Goal: Task Accomplishment & Management: Manage account settings

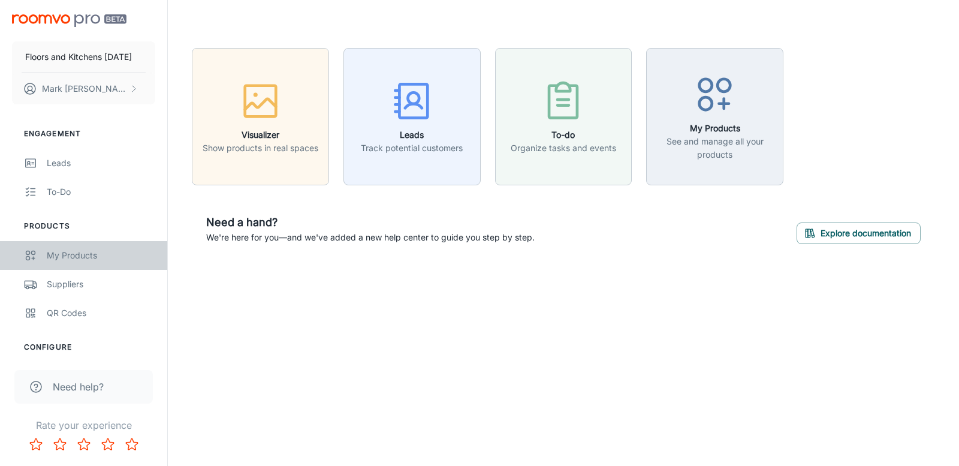
click at [99, 247] on link "My Products" at bounding box center [83, 255] width 167 height 29
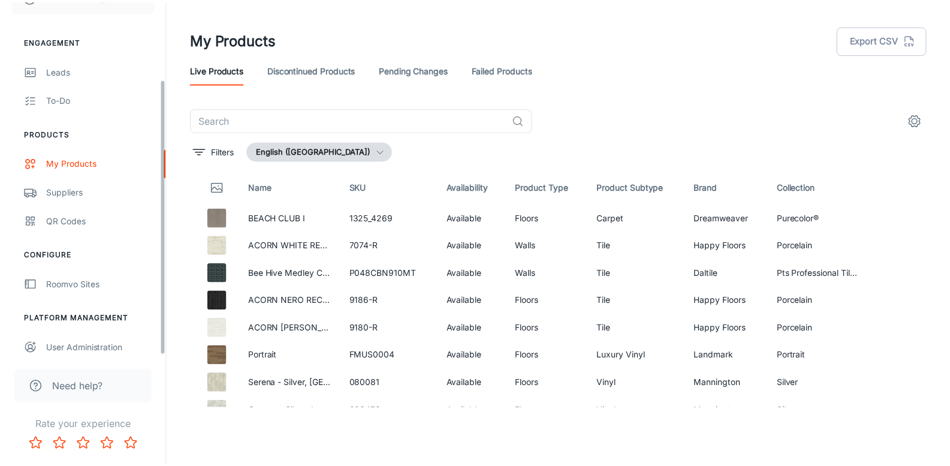
scroll to position [99, 0]
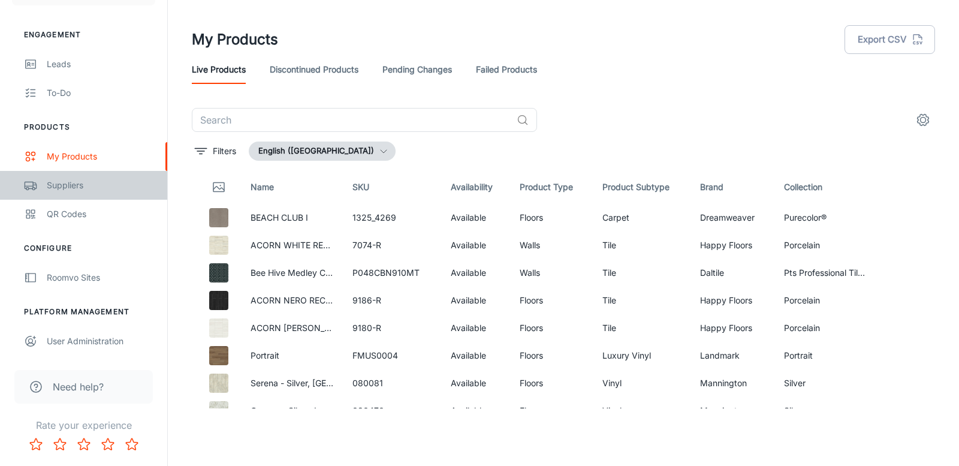
click at [69, 183] on div "Suppliers" at bounding box center [101, 185] width 108 height 13
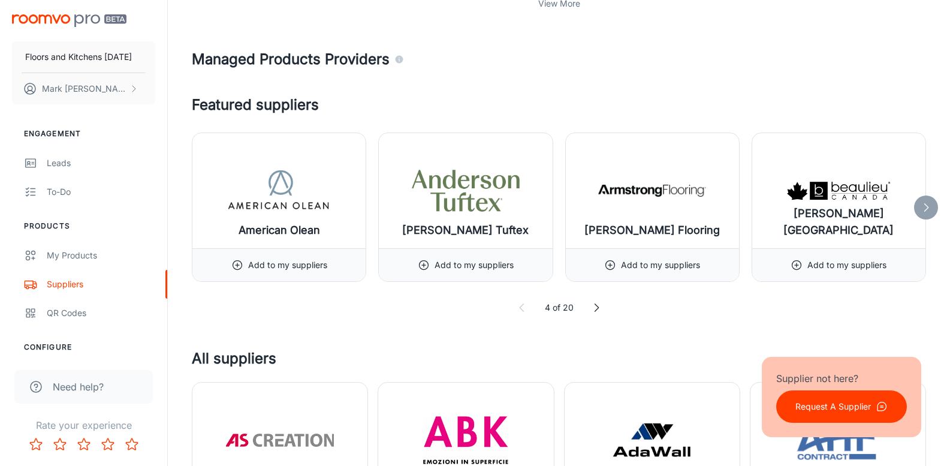
scroll to position [839, 0]
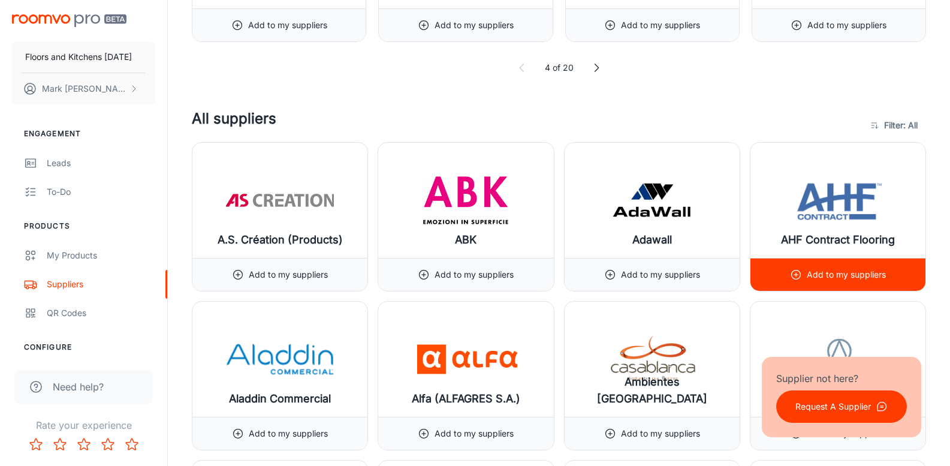
click at [828, 207] on img at bounding box center [838, 200] width 108 height 48
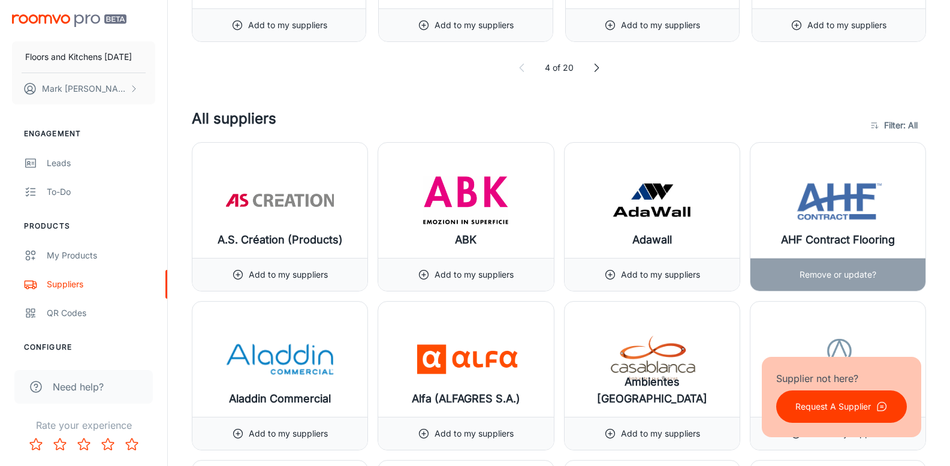
click at [829, 219] on img at bounding box center [838, 200] width 108 height 48
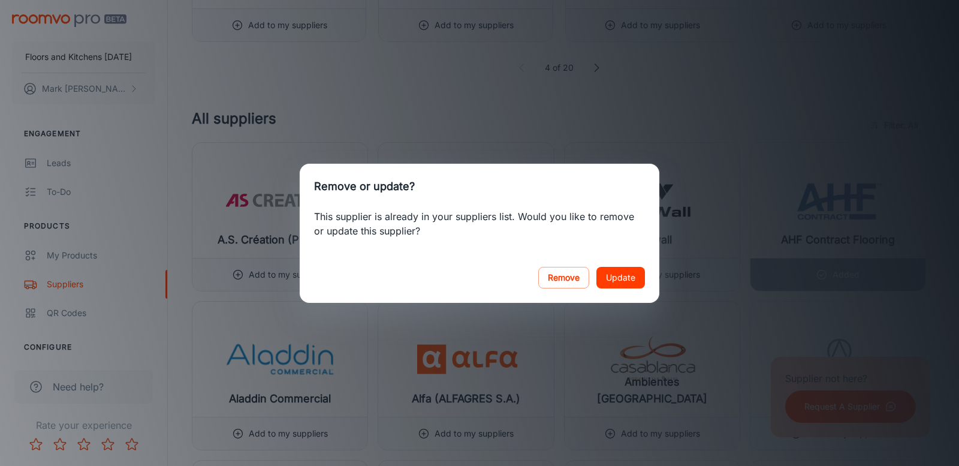
click at [879, 146] on div "Remove or update? This supplier is already in your suppliers list. Would you li…" at bounding box center [479, 233] width 959 height 466
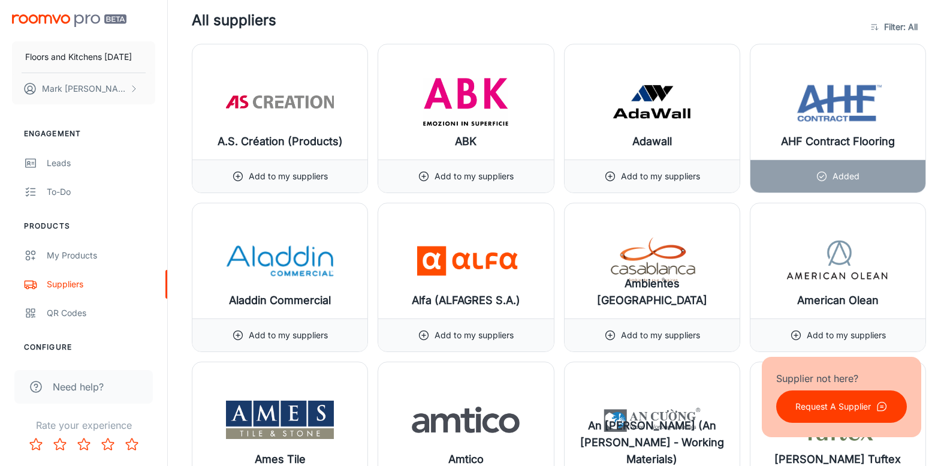
scroll to position [959, 0]
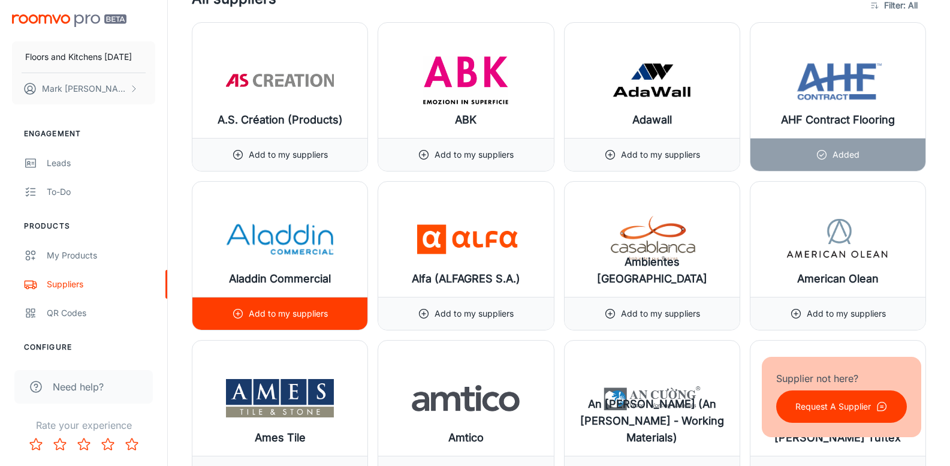
click at [272, 317] on p "Add to my suppliers" at bounding box center [288, 313] width 79 height 13
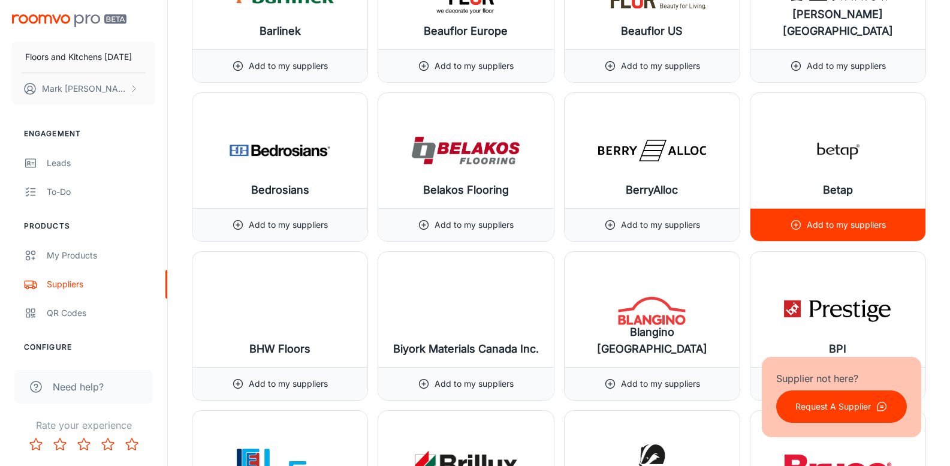
scroll to position [2397, 0]
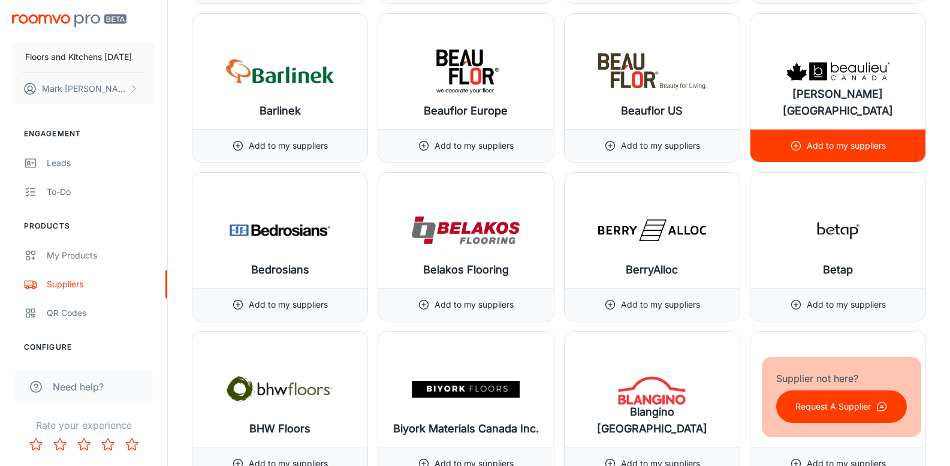
click at [830, 96] on div "[PERSON_NAME] [GEOGRAPHIC_DATA]" at bounding box center [837, 71] width 175 height 115
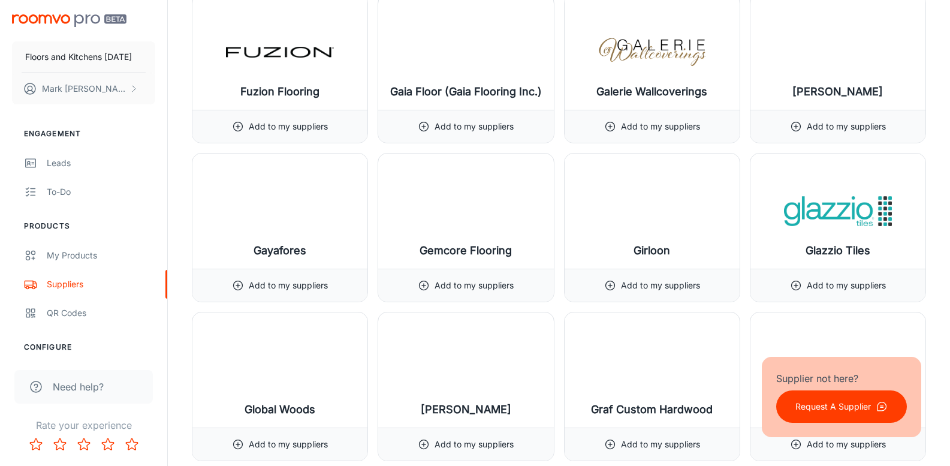
scroll to position [6471, 0]
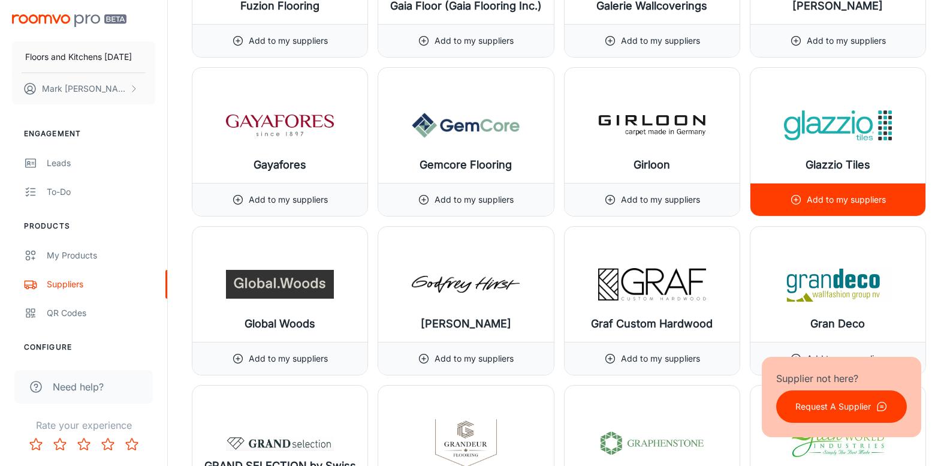
click at [826, 143] on img at bounding box center [838, 125] width 108 height 48
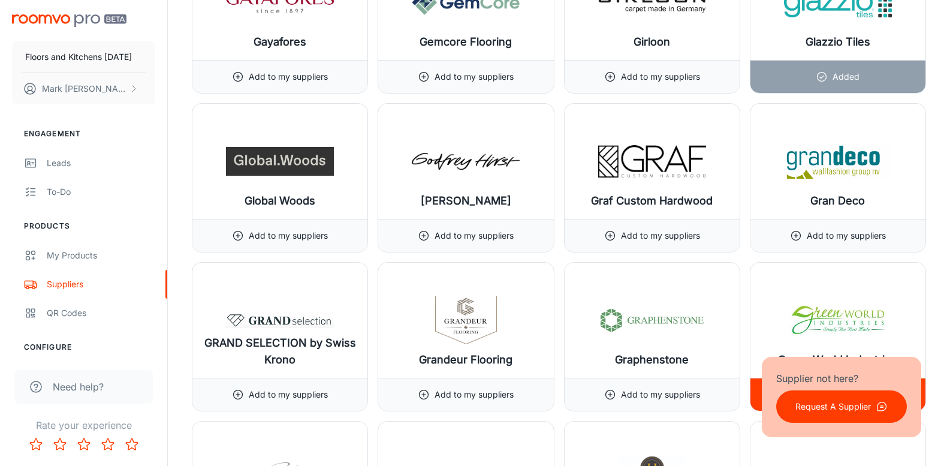
scroll to position [6710, 0]
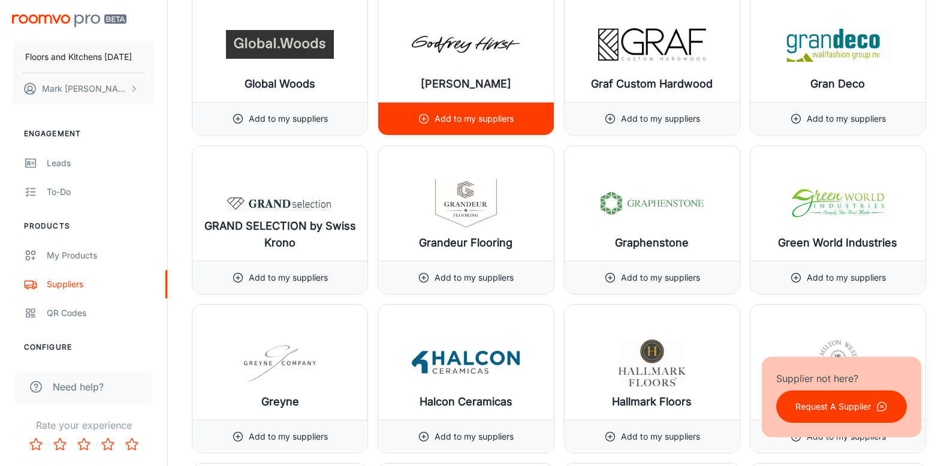
click at [433, 58] on img at bounding box center [466, 44] width 108 height 48
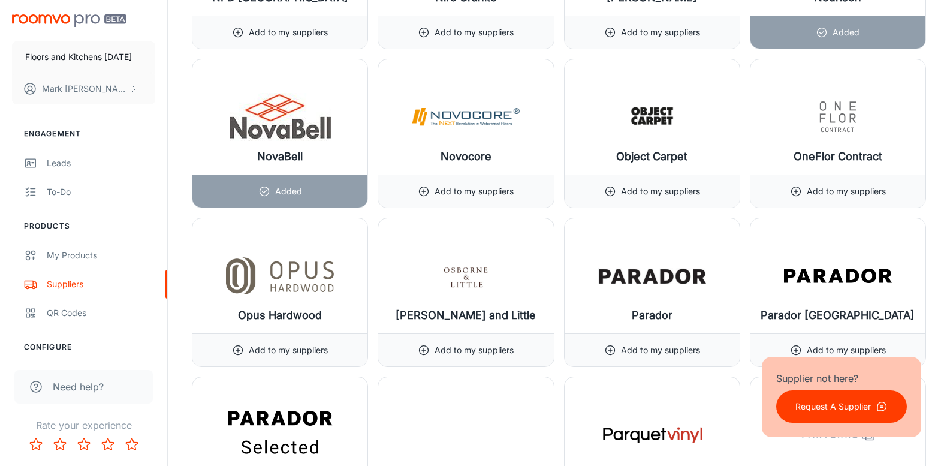
scroll to position [10945, 0]
